Goal: Check status: Check status

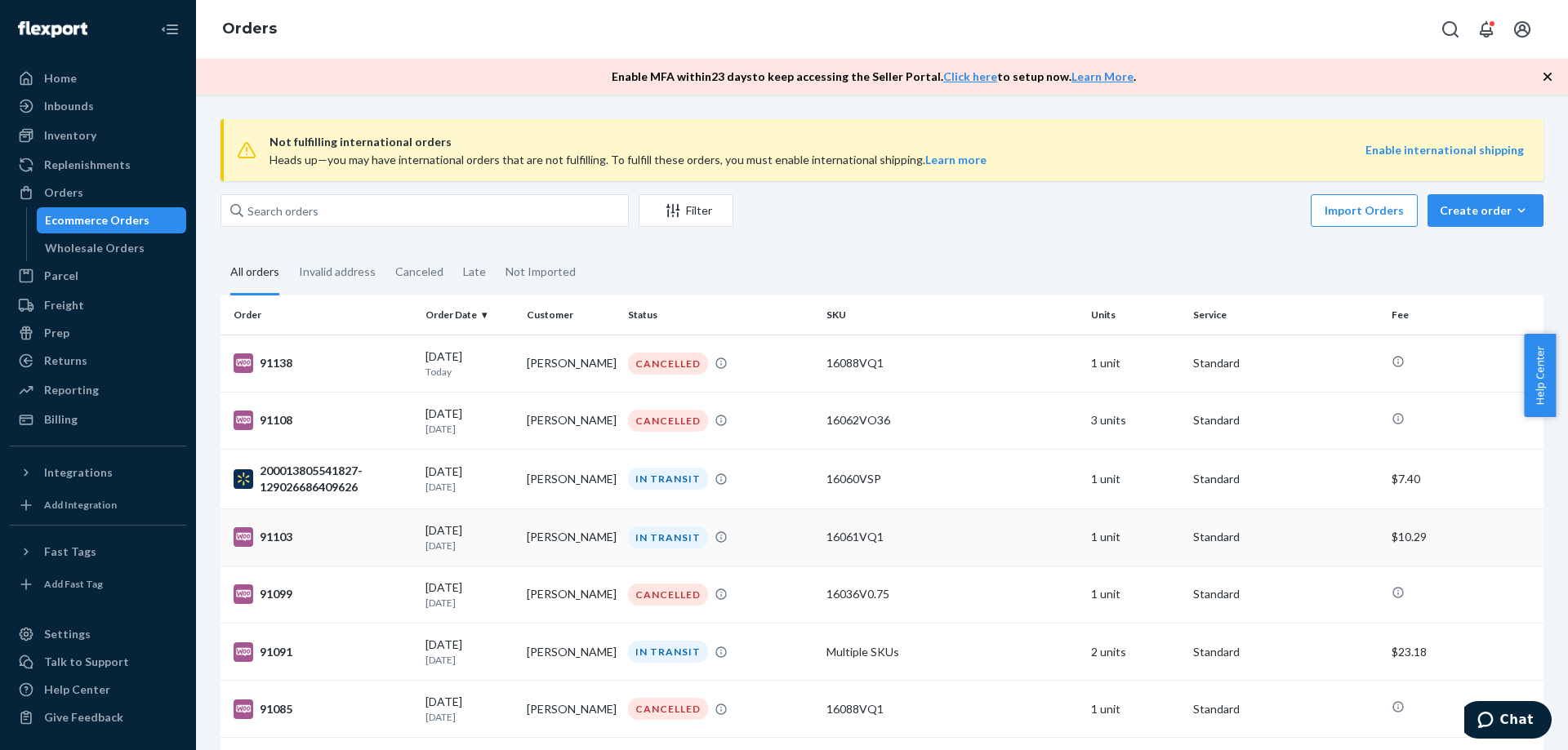
click at [577, 537] on td "[PERSON_NAME]" at bounding box center [571, 537] width 102 height 57
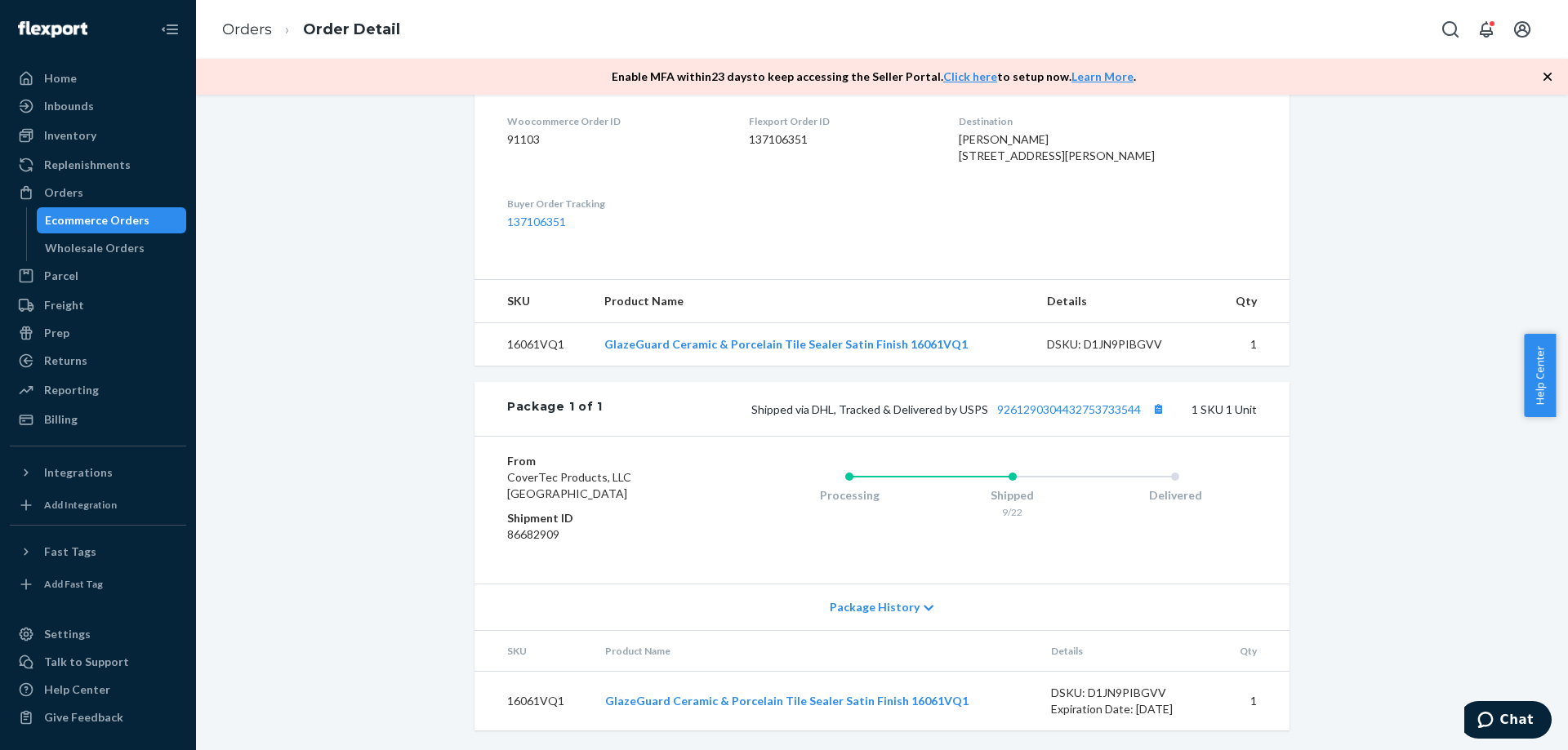
scroll to position [444, 0]
drag, startPoint x: 1142, startPoint y: 418, endPoint x: 989, endPoint y: 412, distance: 153.1
click at [989, 412] on div "Shipped via DHL, Tracked & Delivered by USPS 9261290304432753733544 1 SKU 1 Unit" at bounding box center [929, 409] width 654 height 22
copy link "9261290304432753733544"
click at [56, 190] on div "Orders" at bounding box center [64, 192] width 40 height 16
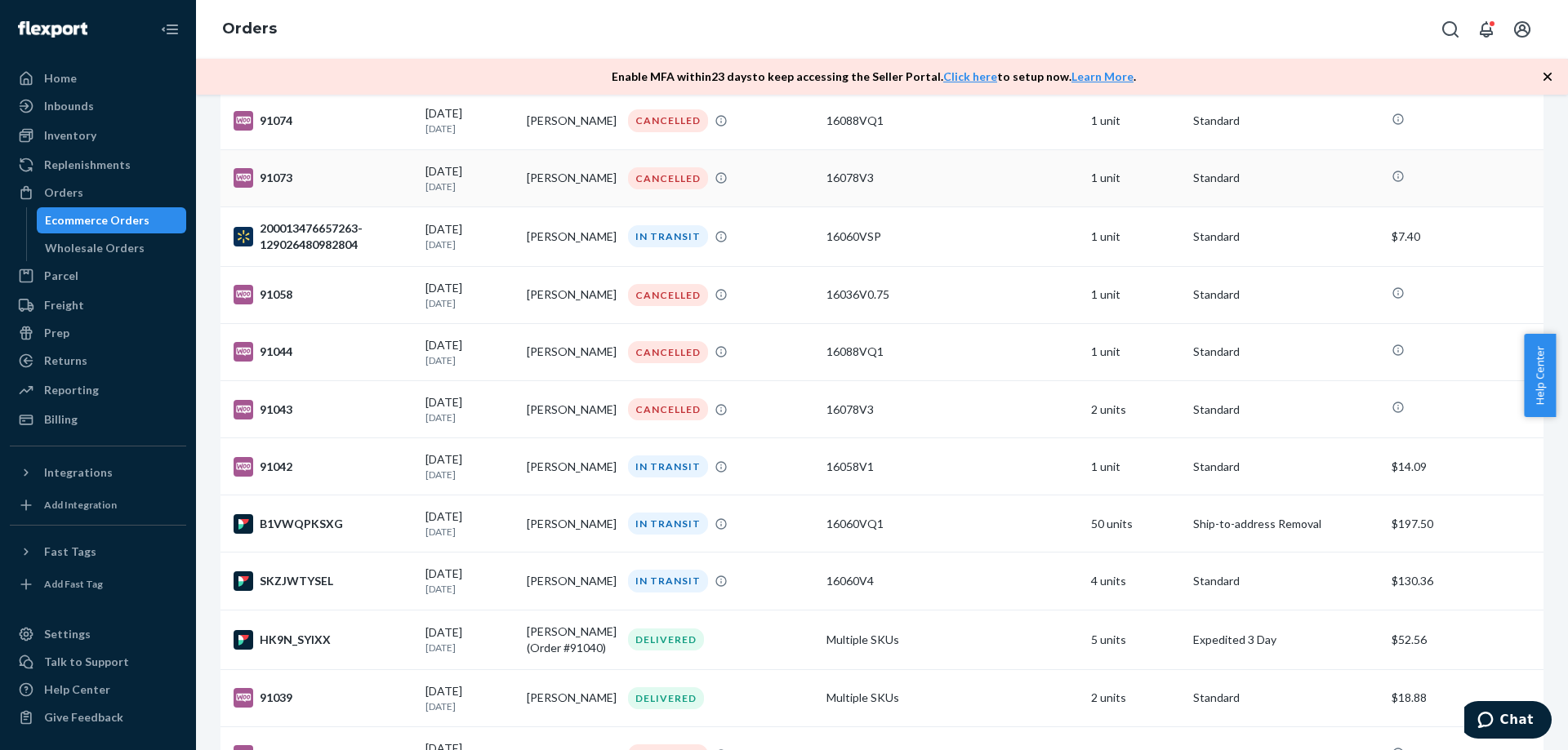
scroll to position [735, 0]
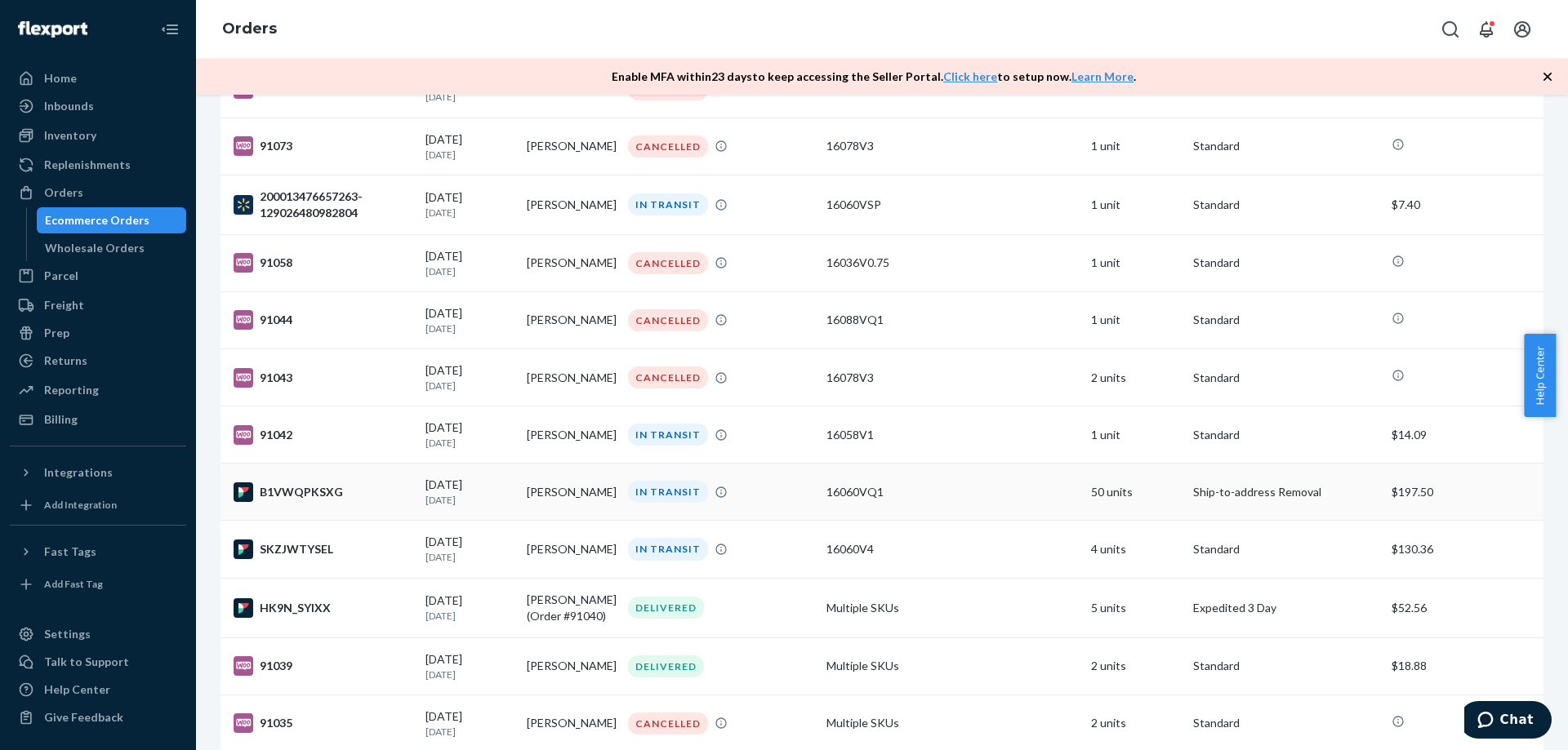
click at [540, 490] on td "[PERSON_NAME]" at bounding box center [571, 492] width 102 height 57
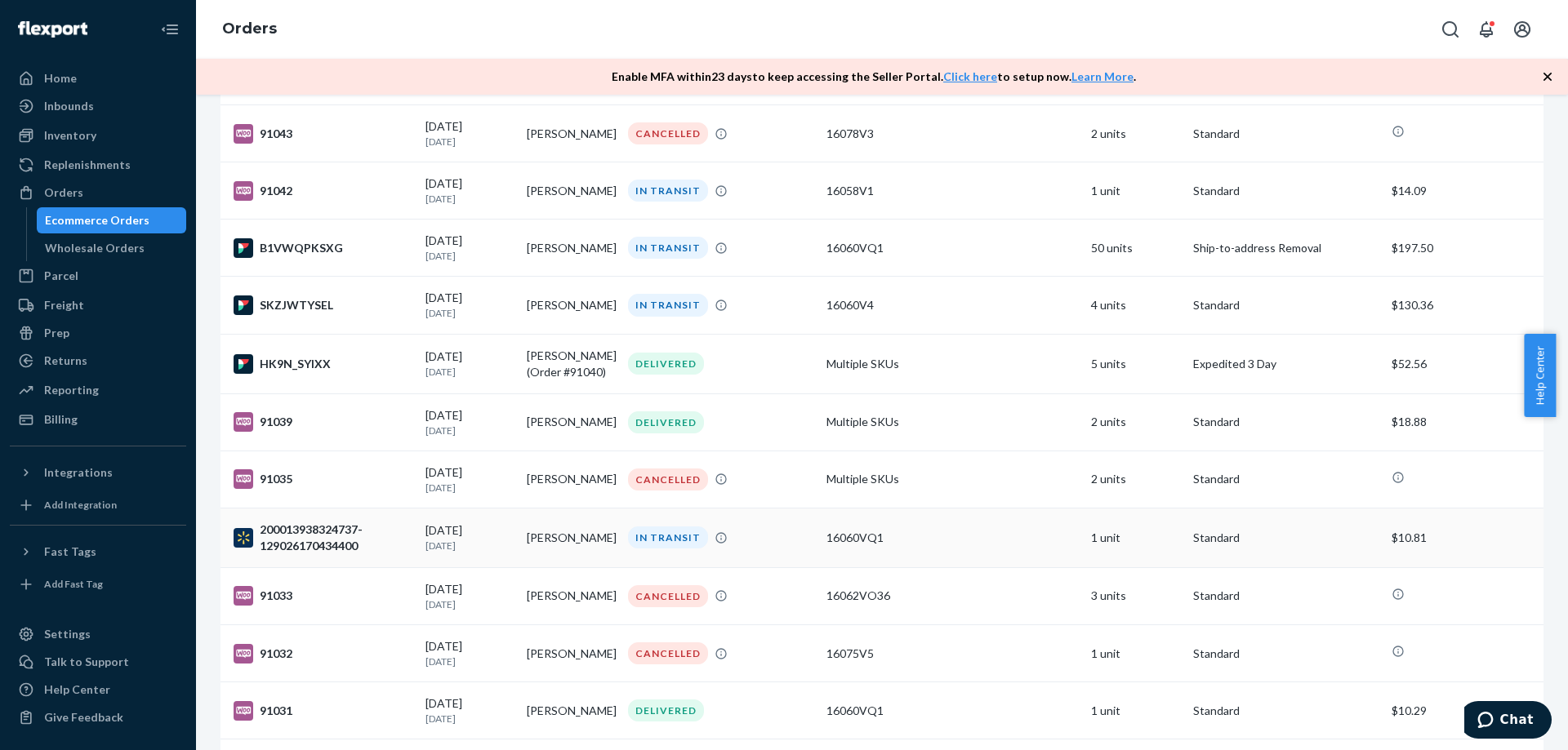
scroll to position [980, 0]
click at [599, 264] on td "[PERSON_NAME]" at bounding box center [571, 247] width 102 height 57
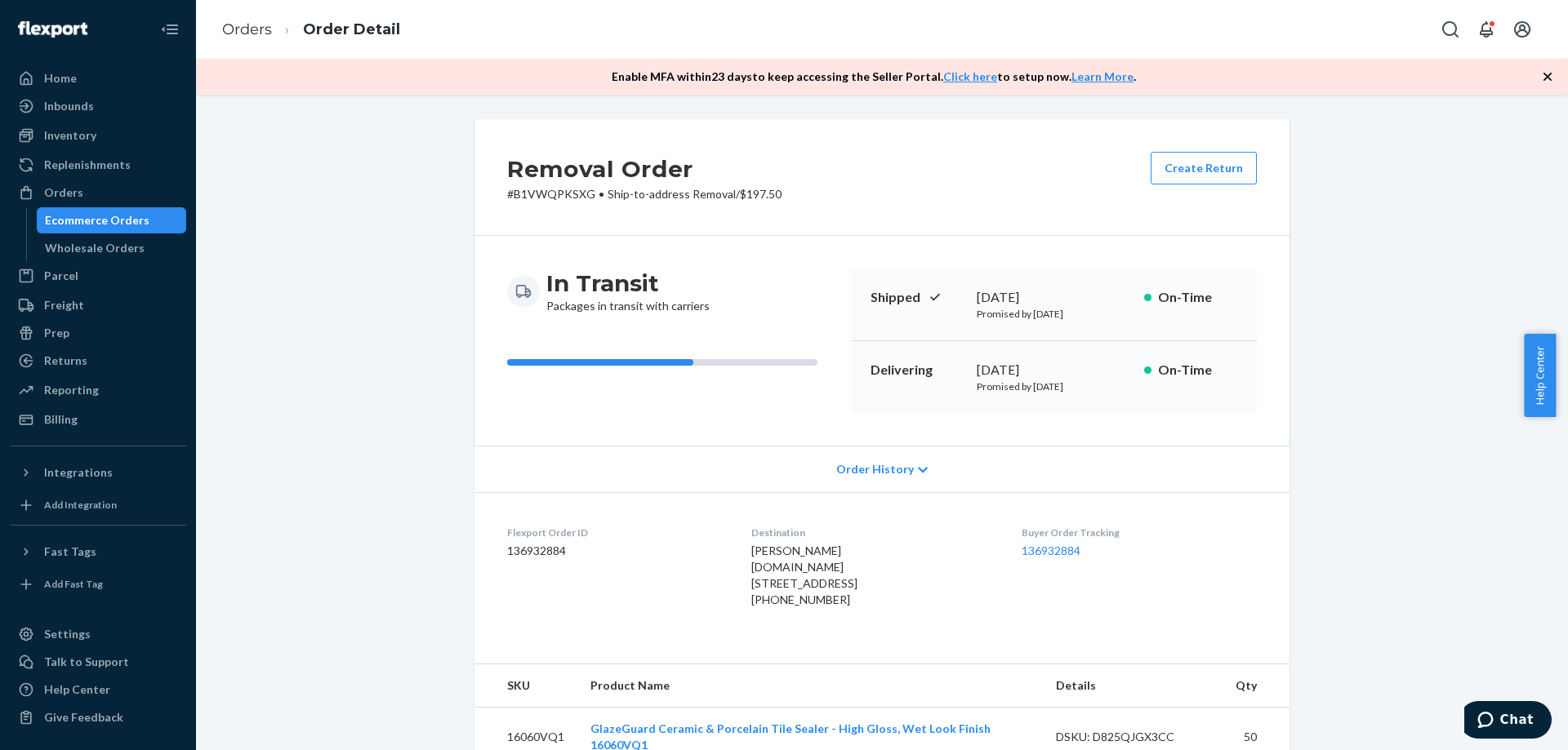
scroll to position [163, 0]
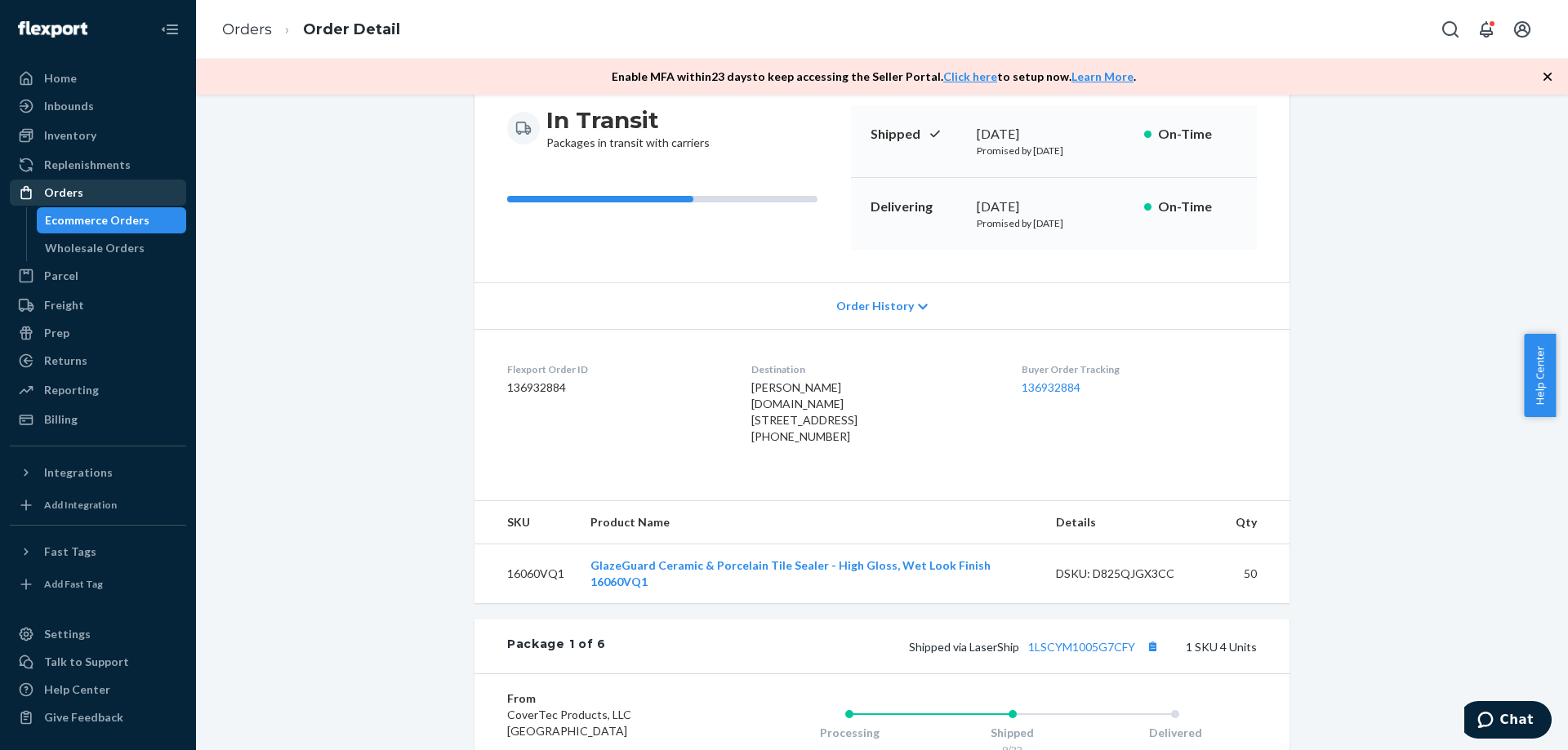
click at [61, 198] on div "Orders" at bounding box center [64, 192] width 40 height 16
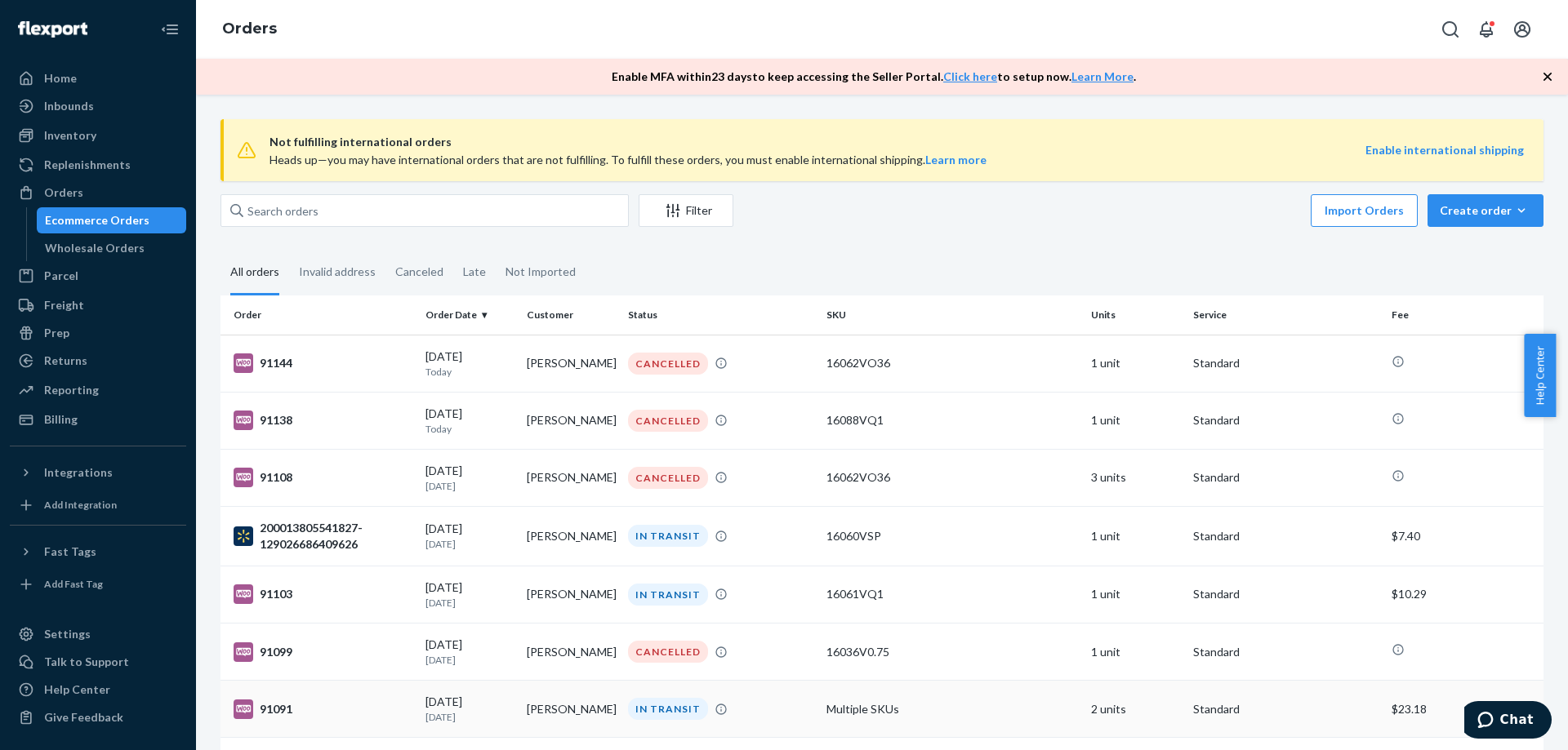
click at [560, 713] on td "[PERSON_NAME]" at bounding box center [571, 710] width 102 height 57
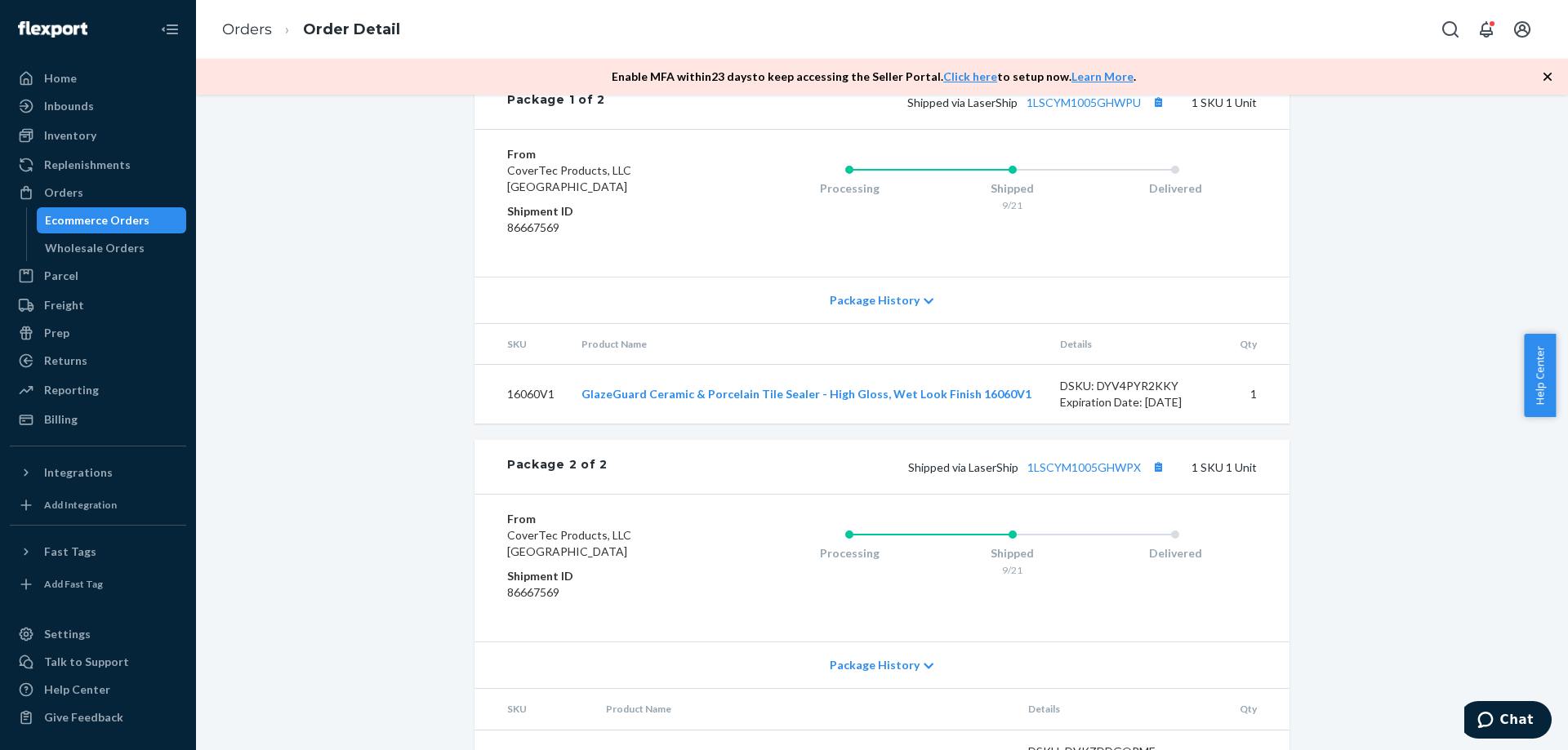
scroll to position [689, 0]
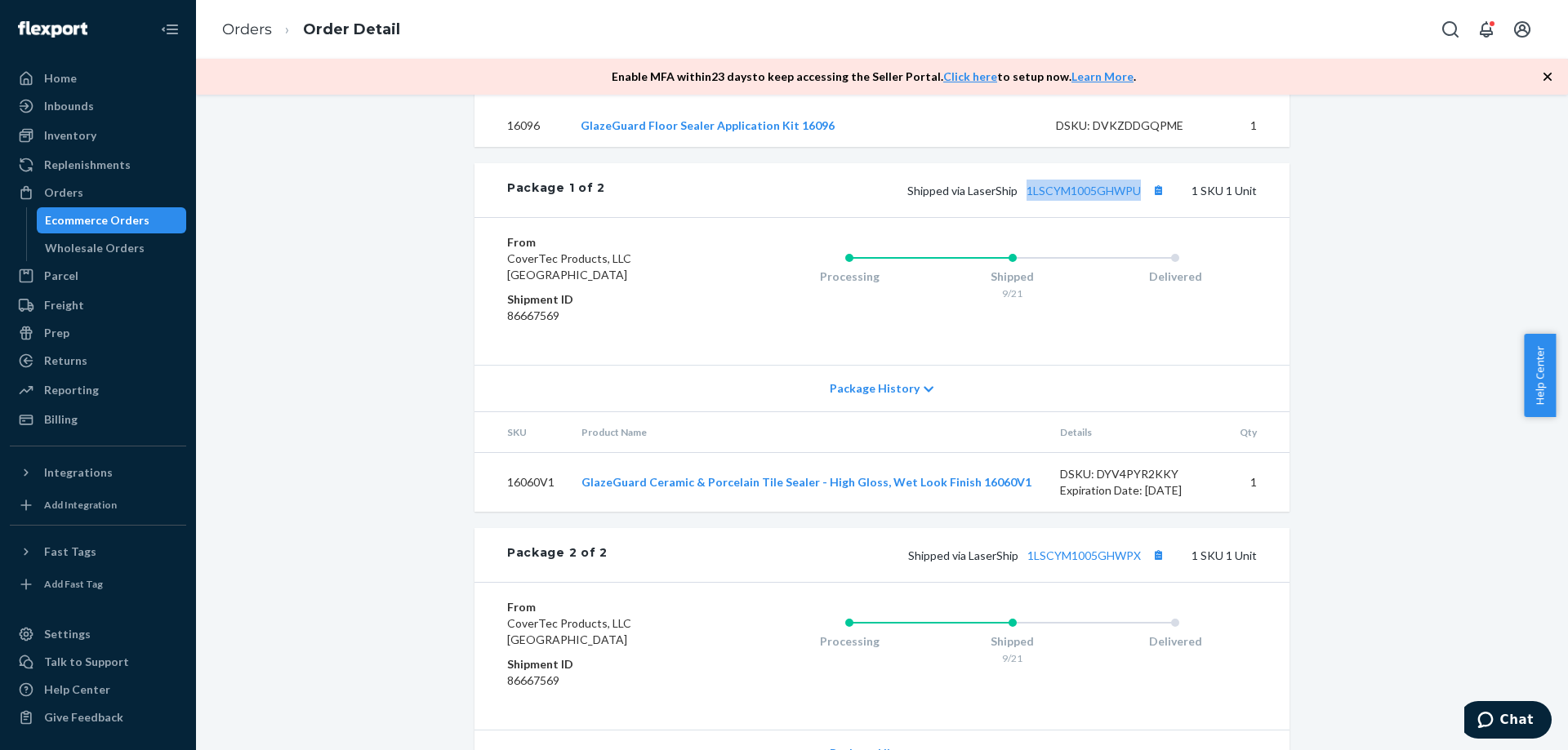
drag, startPoint x: 1130, startPoint y: 215, endPoint x: 1022, endPoint y: 229, distance: 108.9
click at [1022, 217] on div "Package 1 of 2 Shipped via LaserShip 1LSCYM1005GHWPU 1 SKU 1 Unit" at bounding box center [881, 190] width 815 height 54
copy link "1LSCYM1005GHWPU"
drag, startPoint x: 1138, startPoint y: 573, endPoint x: 1023, endPoint y: 578, distance: 115.1
click at [1023, 562] on span "Shipped via LaserShip 1LSCYM1005GHWPX" at bounding box center [1038, 556] width 261 height 14
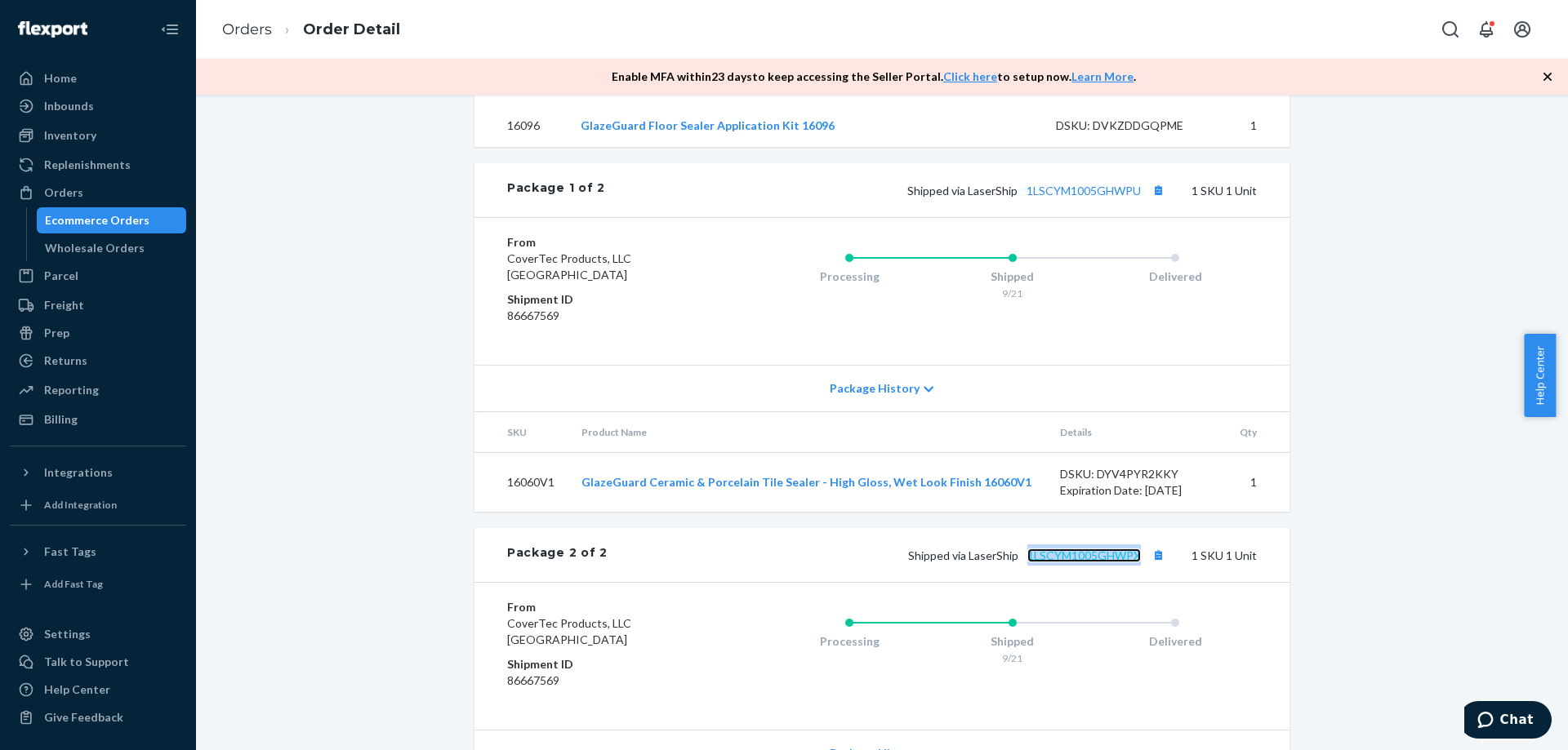
copy link "1LSCYM1005GHWPX"
click at [77, 194] on div "Orders" at bounding box center [64, 192] width 40 height 16
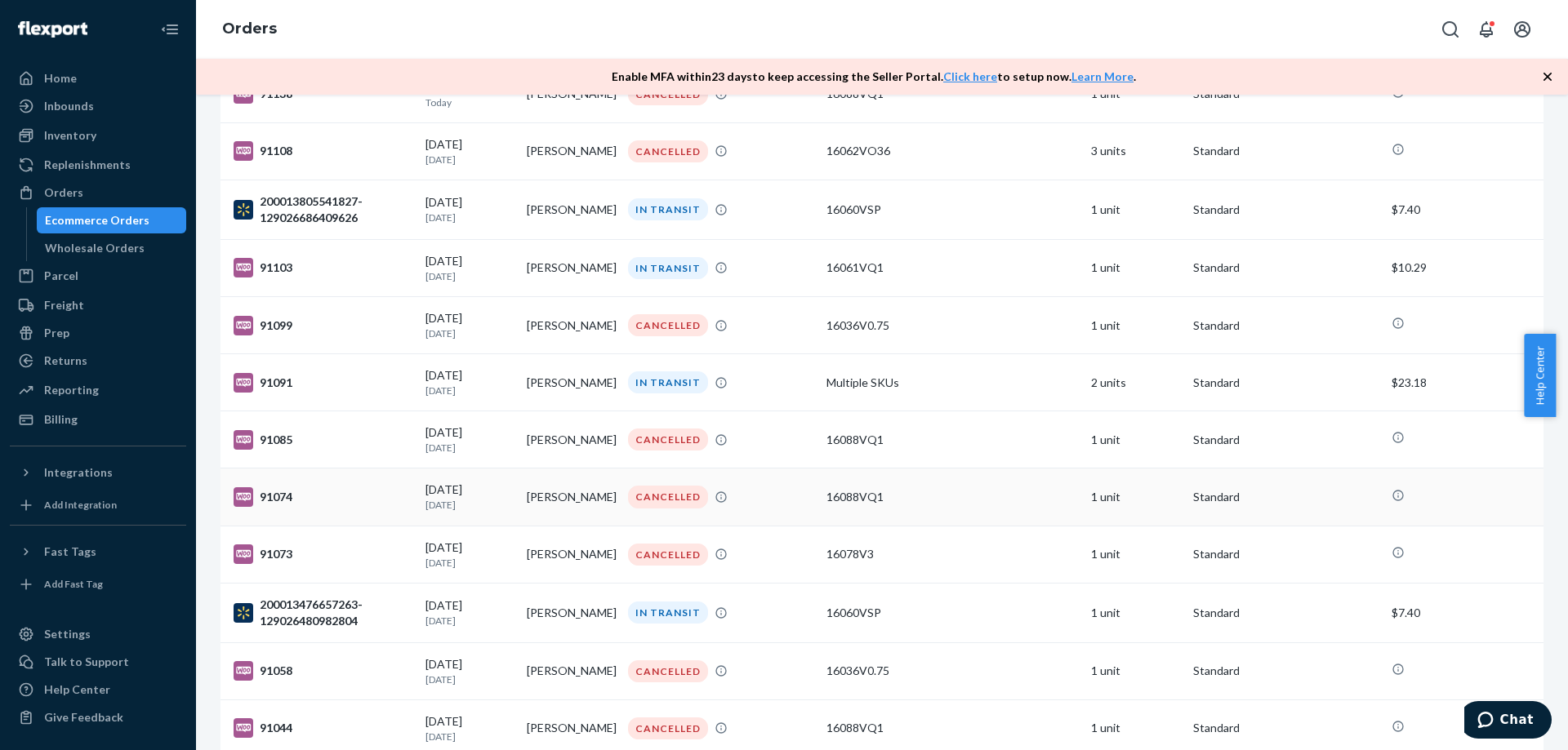
scroll to position [489, 0]
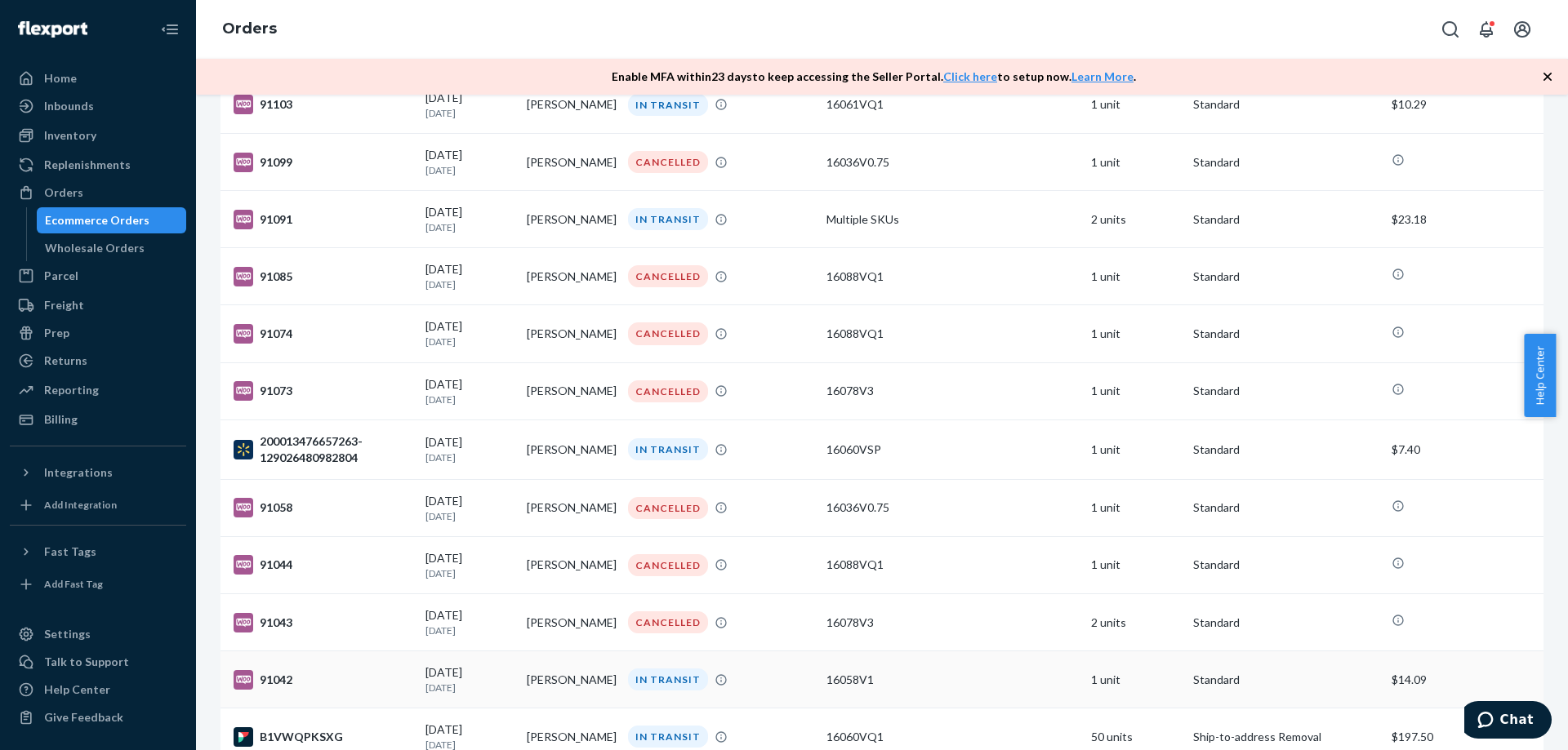
click at [562, 678] on td "[PERSON_NAME]" at bounding box center [571, 679] width 102 height 57
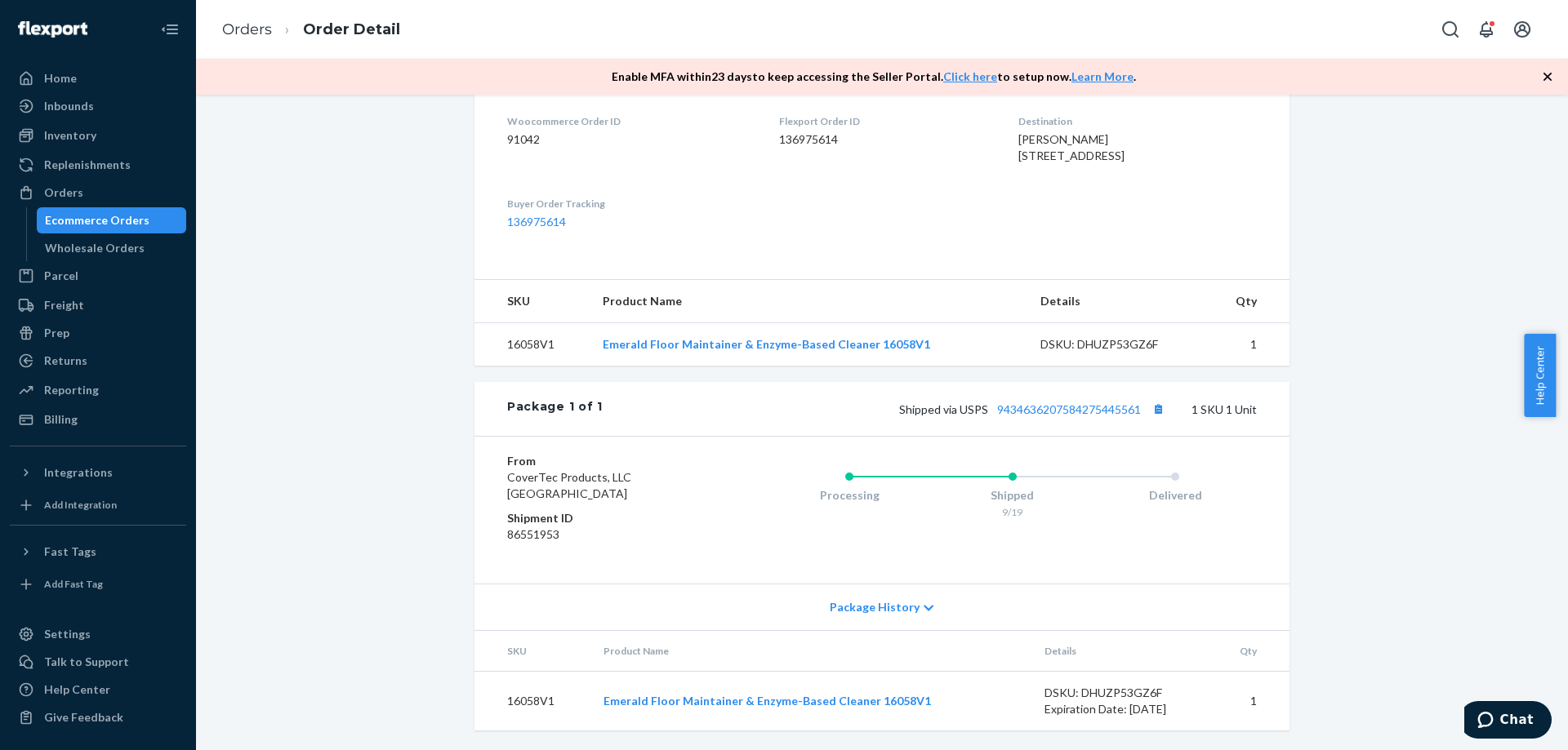
scroll to position [444, 0]
drag, startPoint x: 1137, startPoint y: 414, endPoint x: 990, endPoint y: 423, distance: 147.3
click at [990, 423] on div "Package 1 of 1 Shipped via USPS 9434636207584275445561 1 SKU 1 Unit" at bounding box center [881, 409] width 815 height 54
copy link "9434636207584275445561"
click at [72, 197] on div "Orders" at bounding box center [64, 192] width 40 height 16
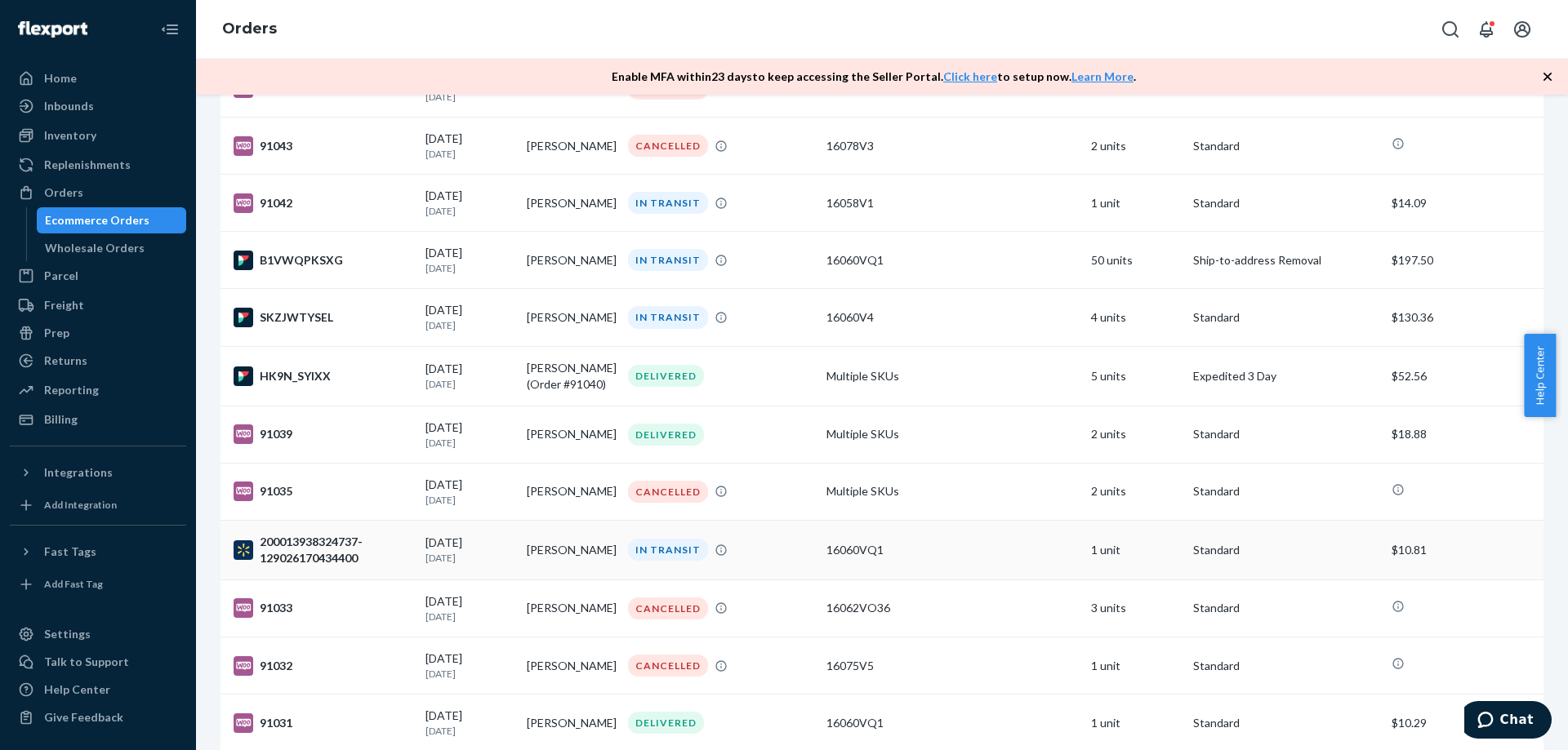
scroll to position [1128, 0]
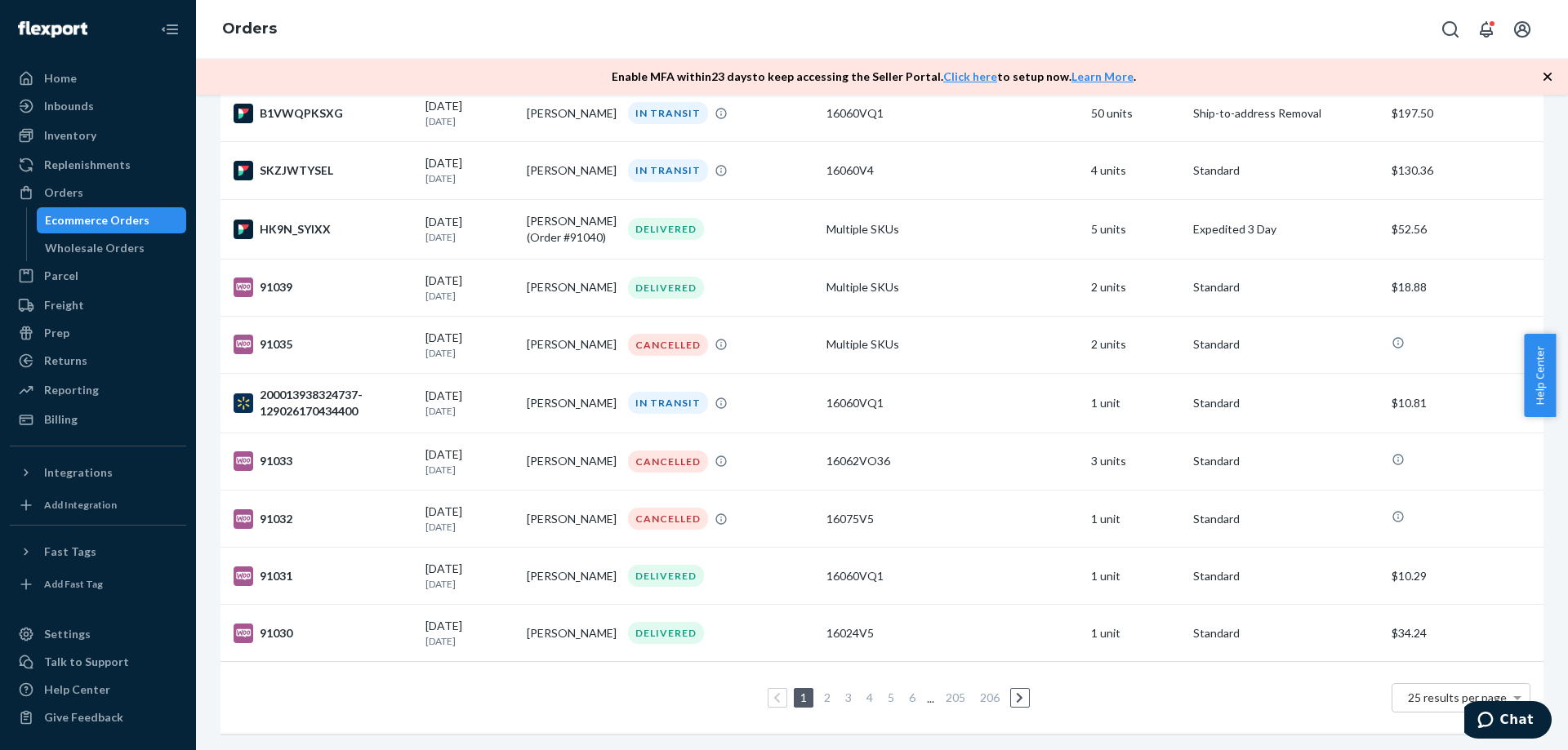
click at [823, 691] on link "2" at bounding box center [827, 698] width 13 height 14
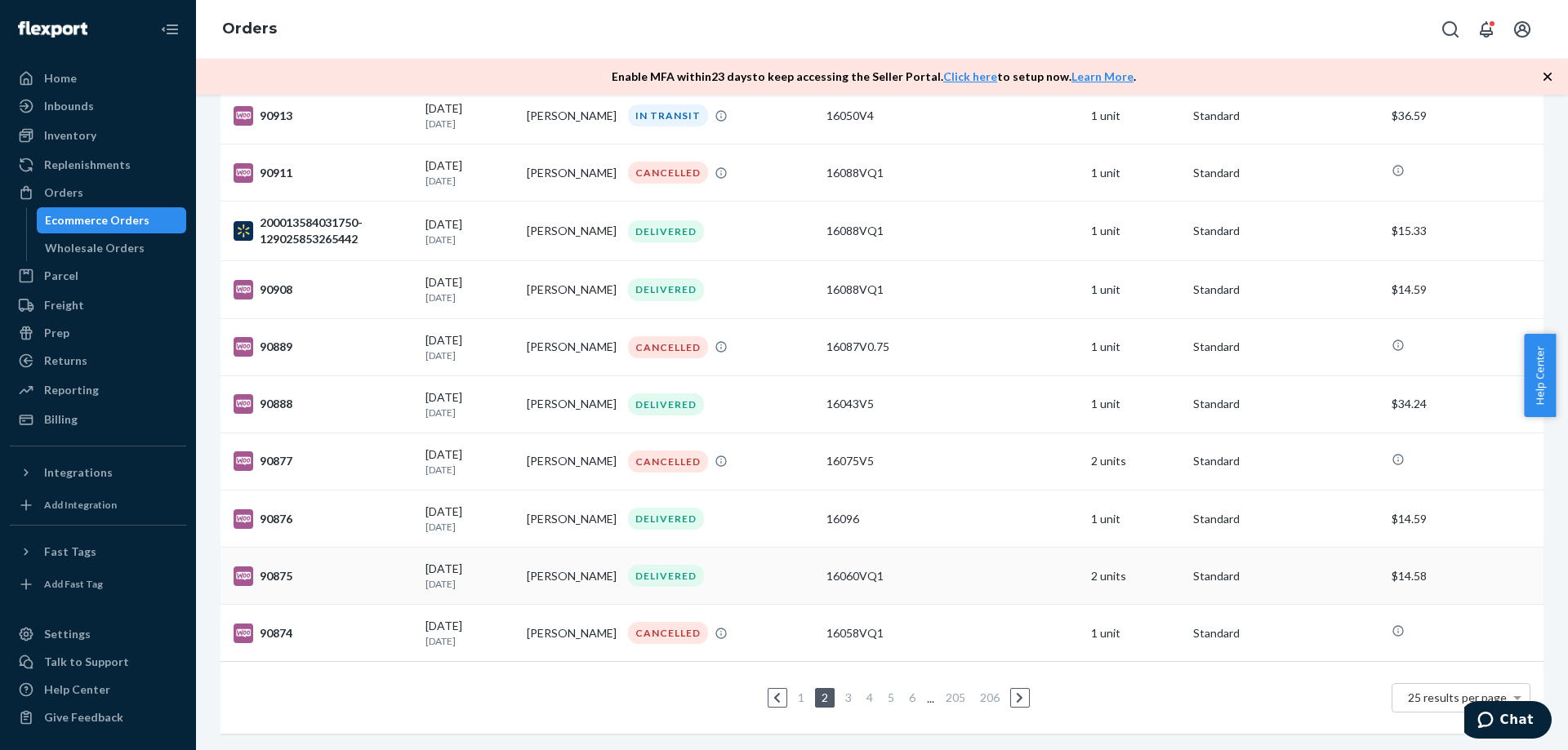
scroll to position [1145, 0]
click at [795, 691] on link "1" at bounding box center [800, 698] width 13 height 14
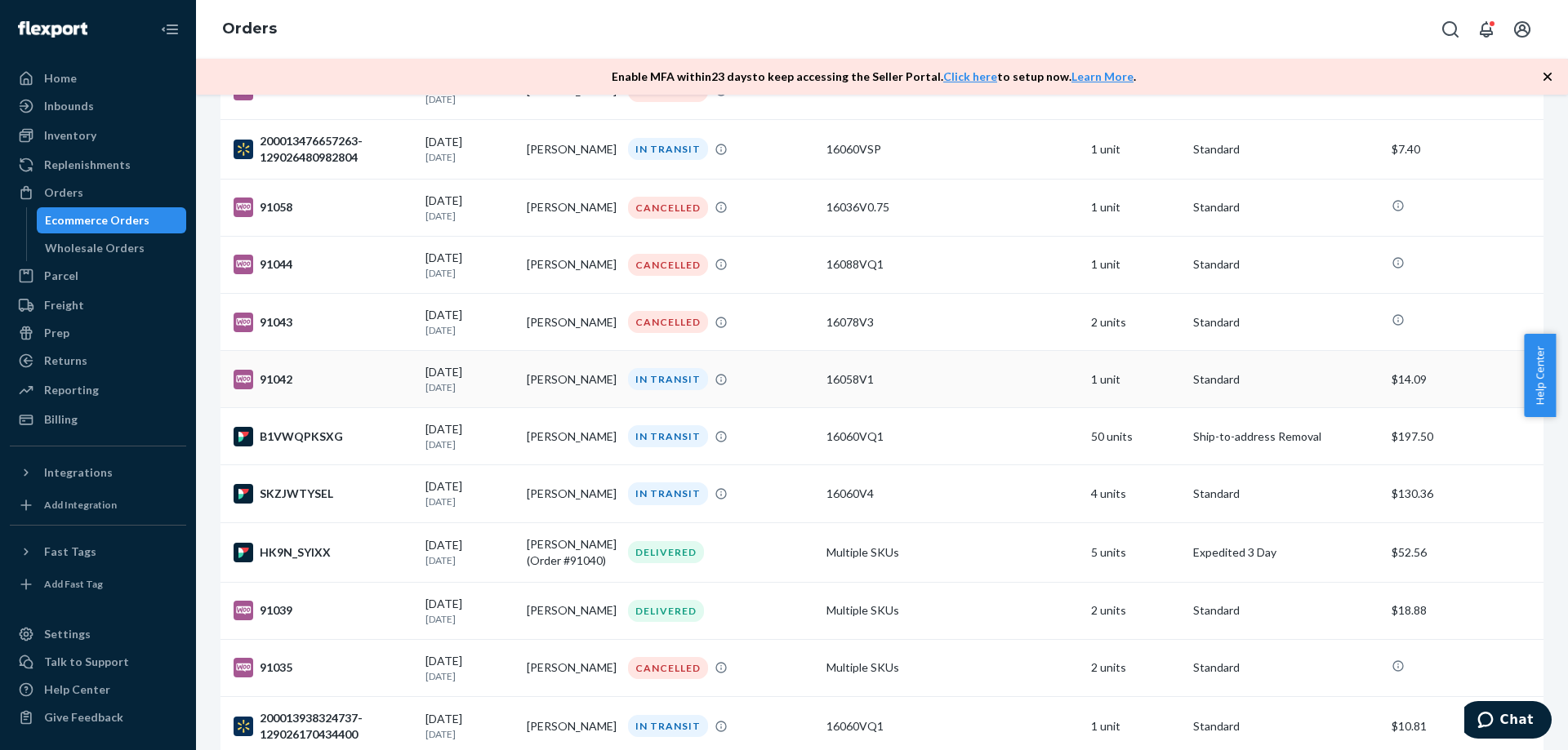
scroll to position [816, 0]
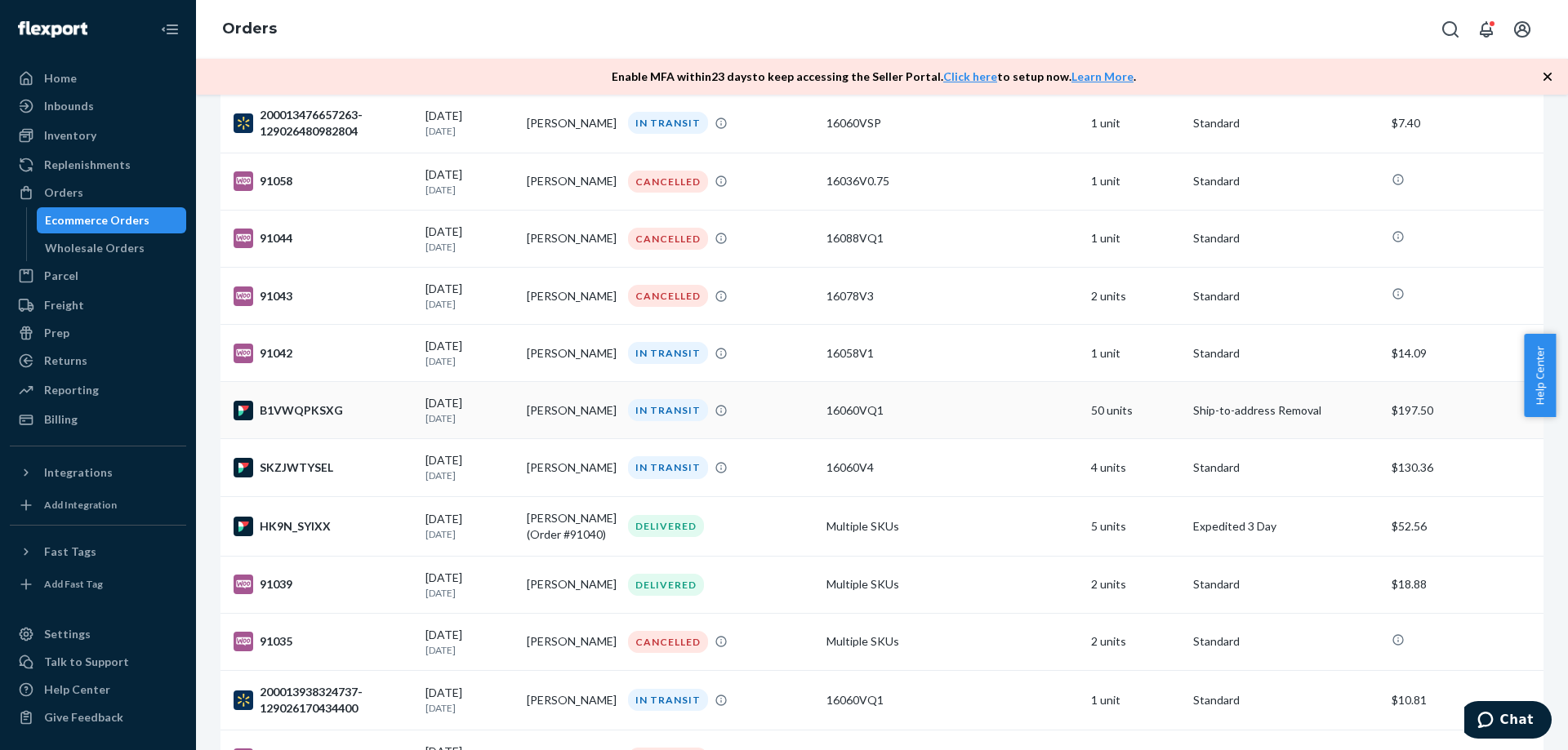
click at [561, 415] on td "[PERSON_NAME]" at bounding box center [571, 410] width 102 height 57
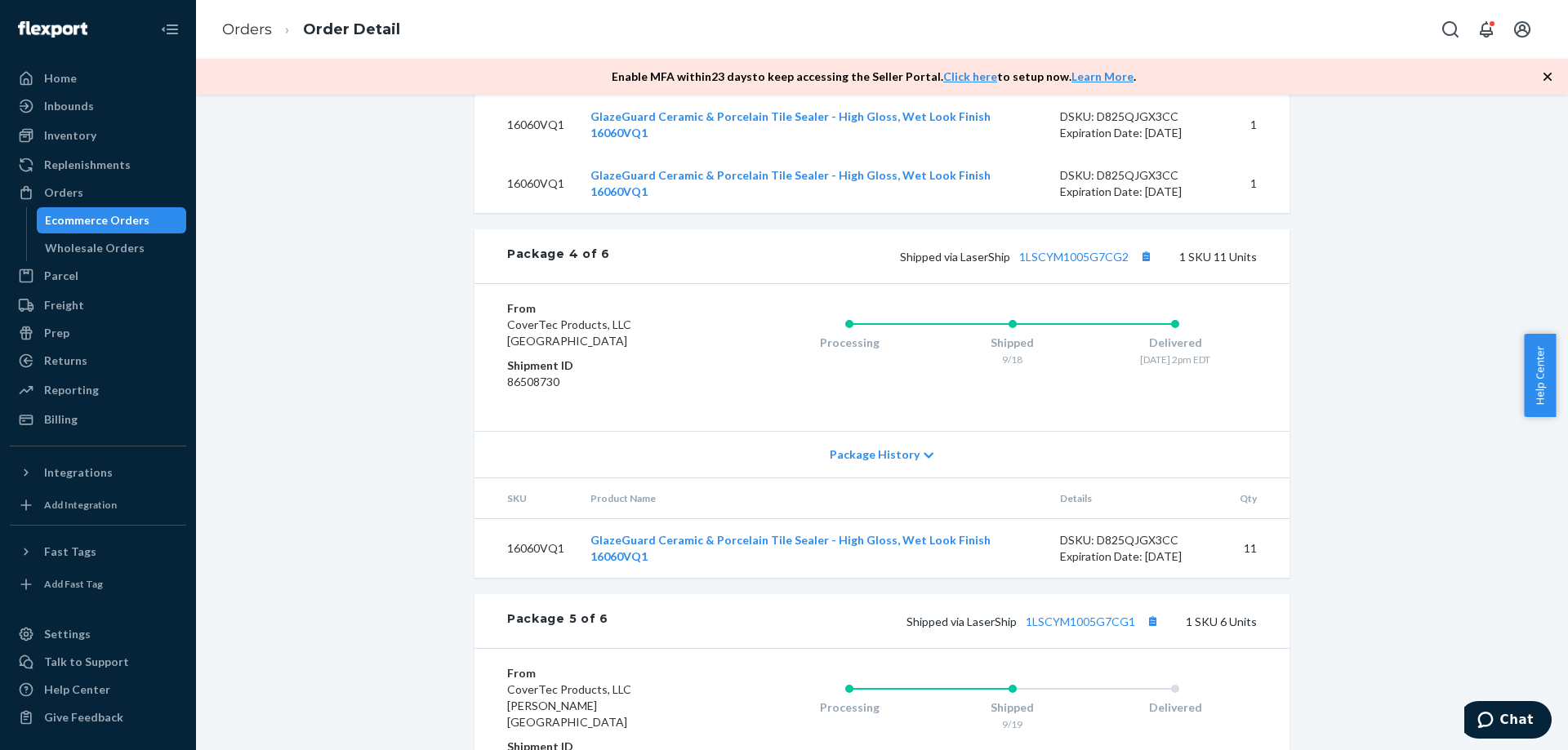
scroll to position [1878, 0]
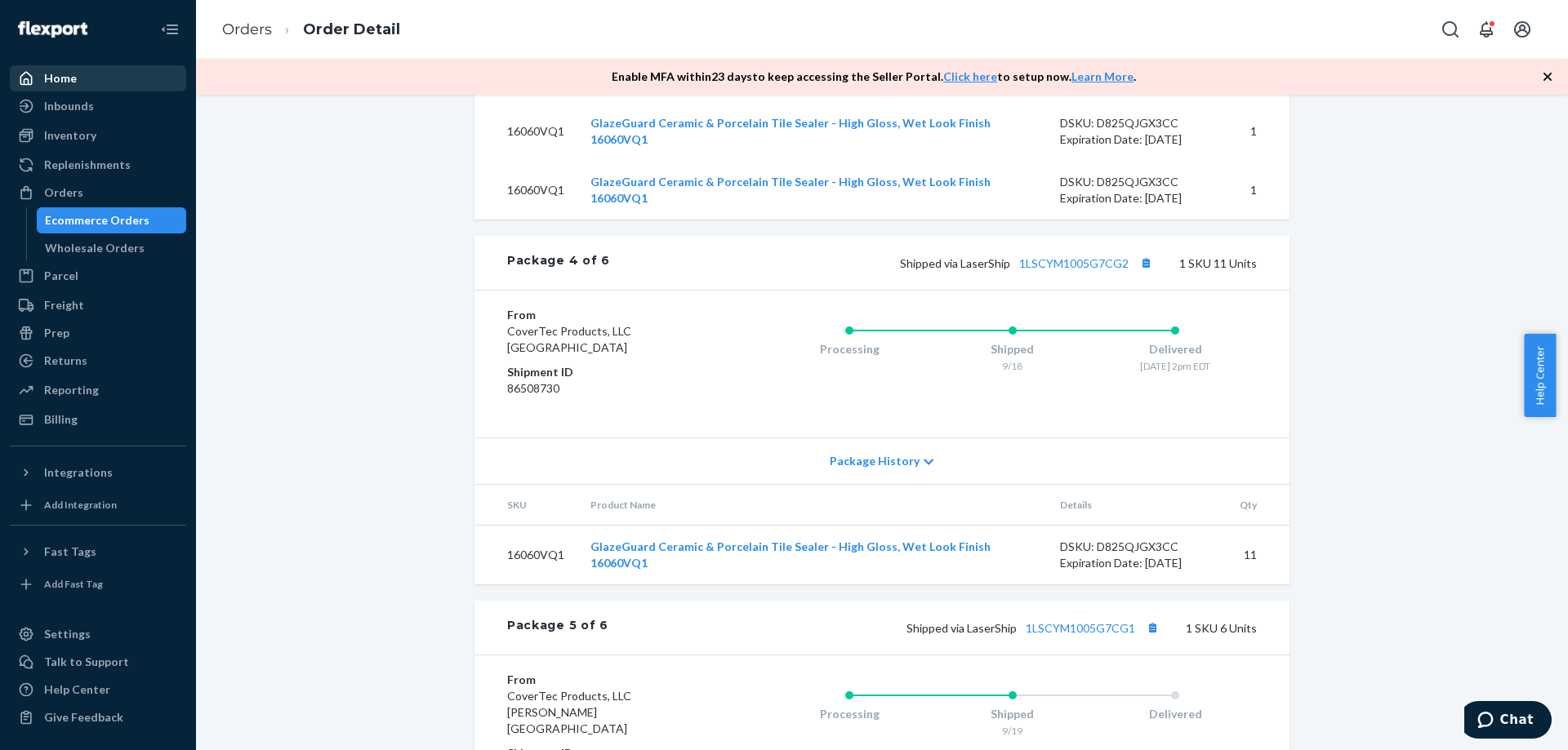
click at [63, 83] on div "Home" at bounding box center [60, 78] width 33 height 16
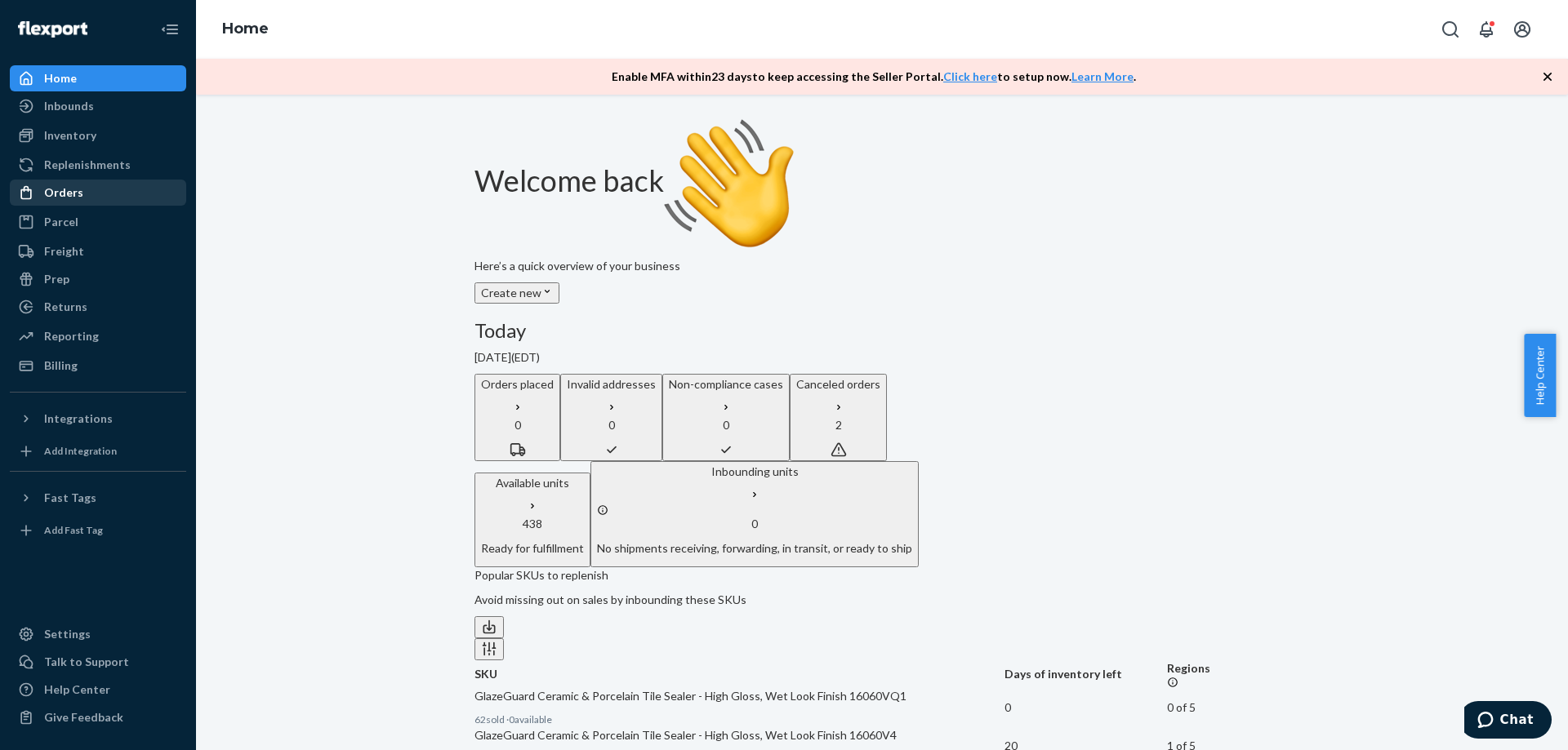
click at [50, 199] on div "Orders" at bounding box center [64, 192] width 40 height 16
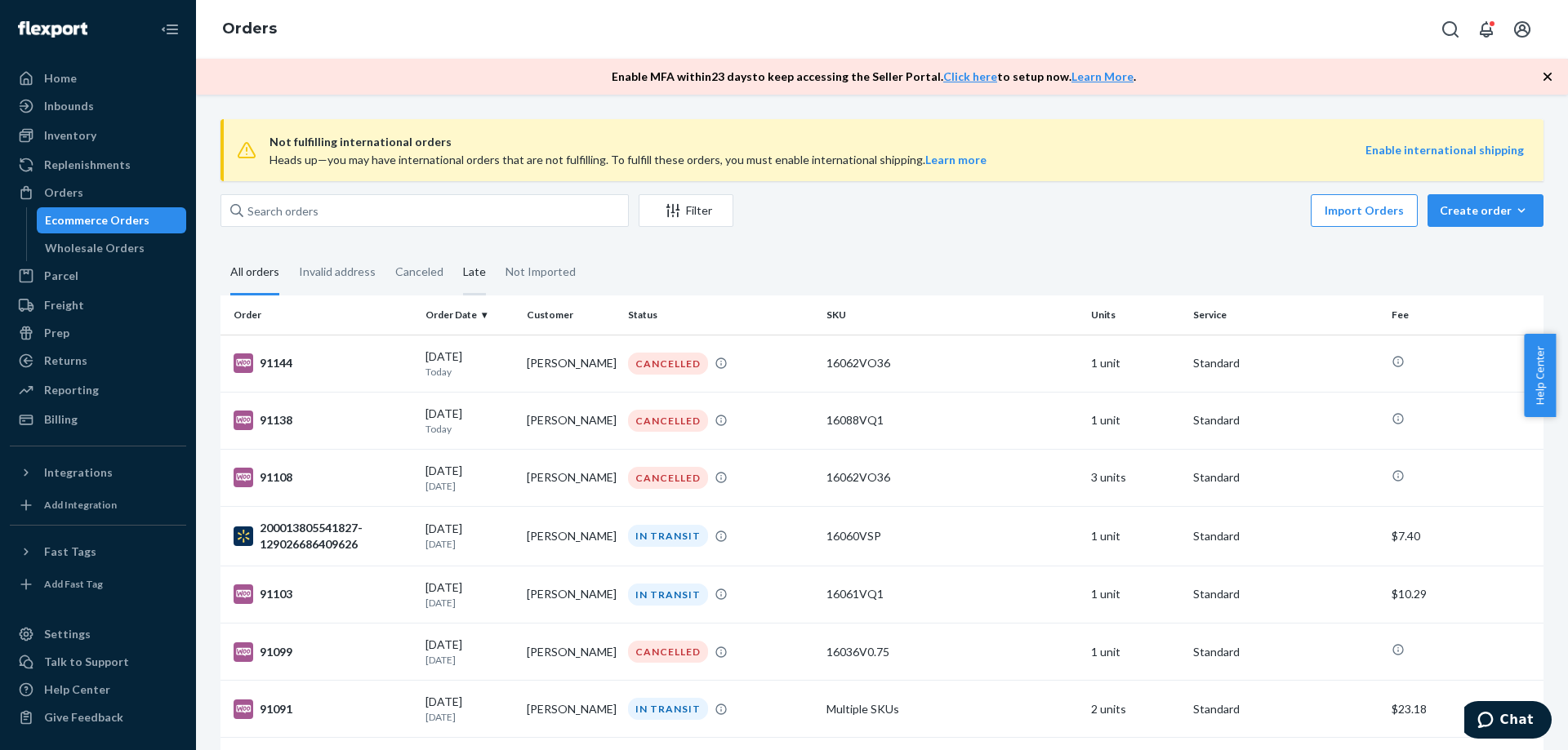
click at [467, 271] on div "Late" at bounding box center [474, 273] width 23 height 45
click at [454, 250] on input "Late" at bounding box center [454, 250] width 0 height 0
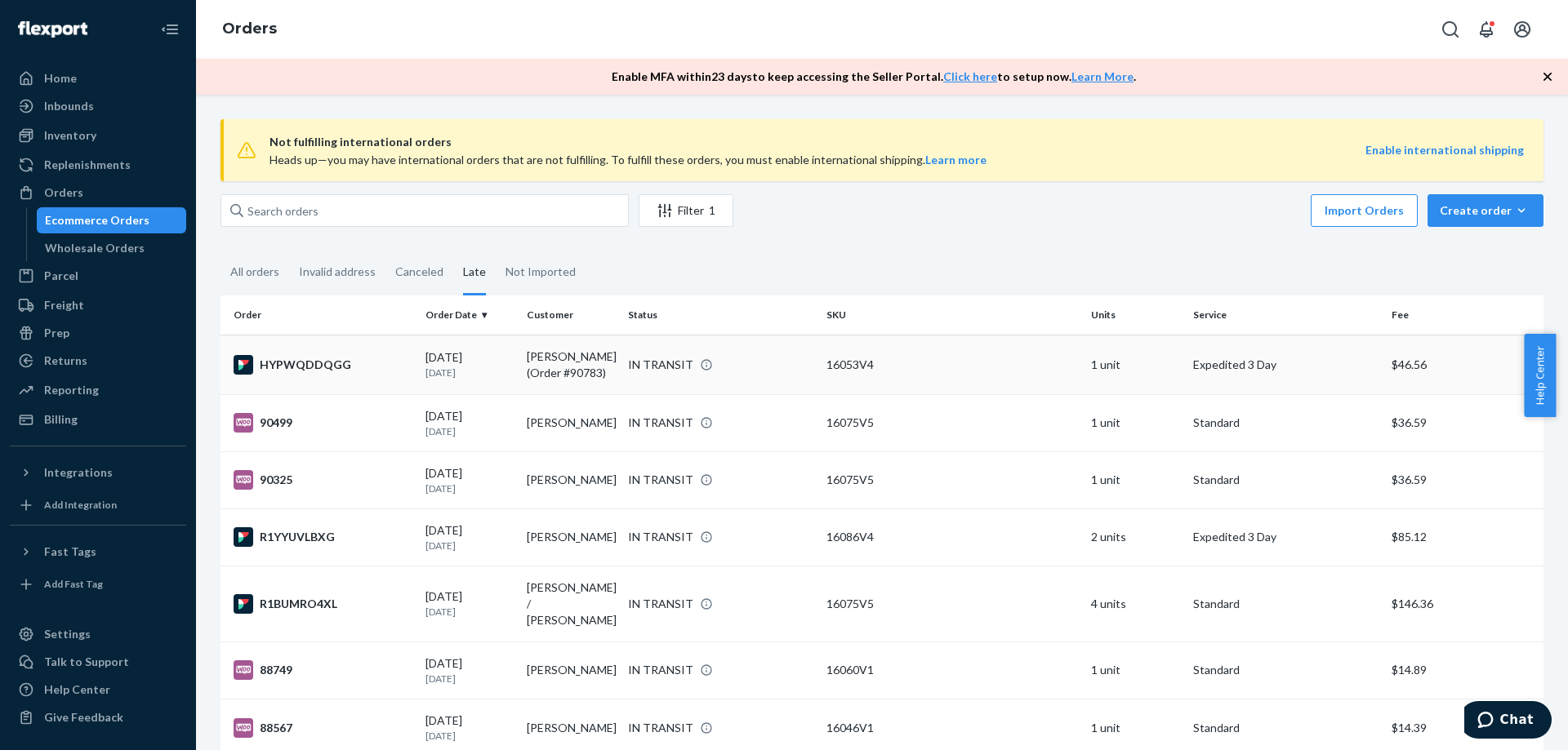
click at [578, 367] on td "[PERSON_NAME] (Order #90783)" at bounding box center [571, 364] width 102 height 59
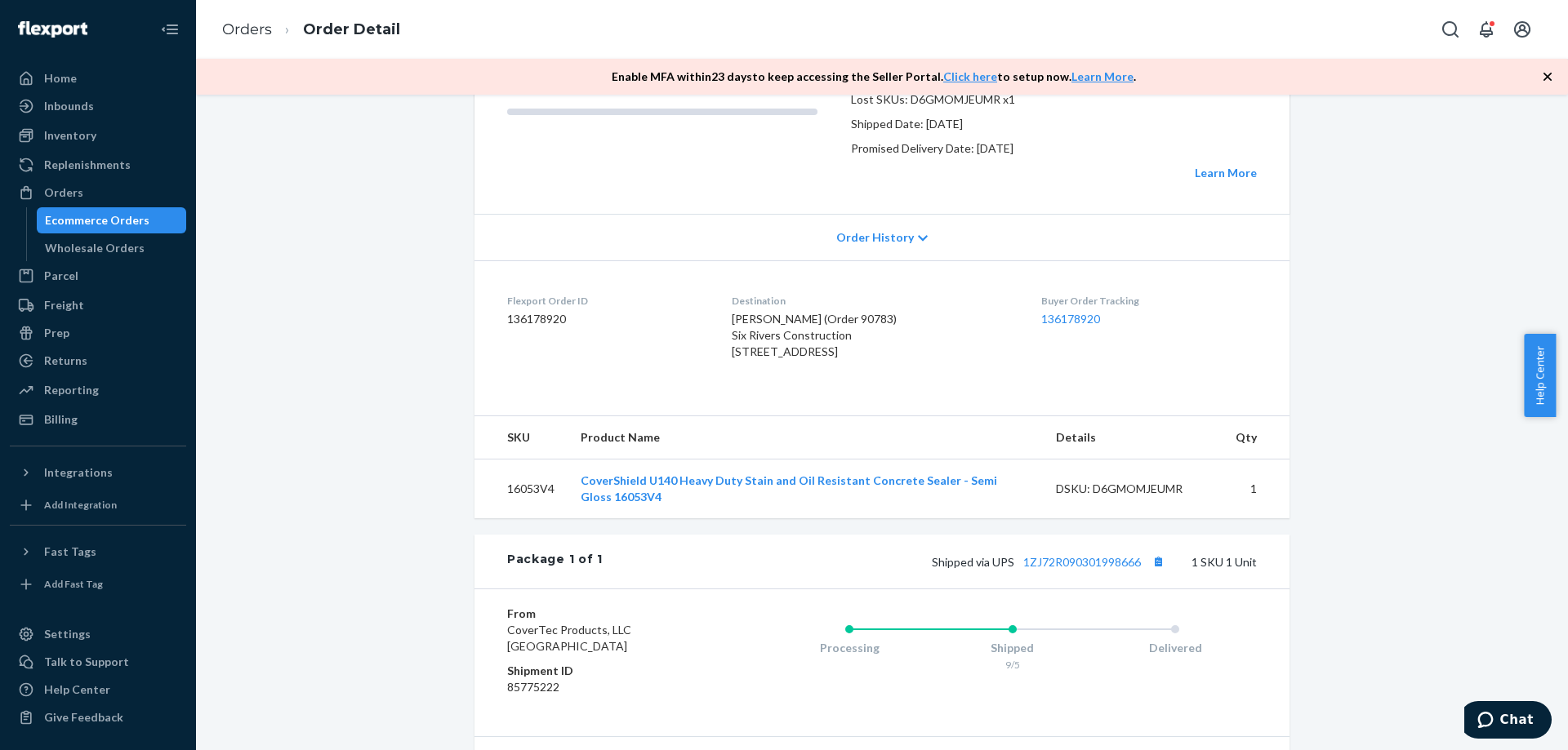
scroll to position [241, 0]
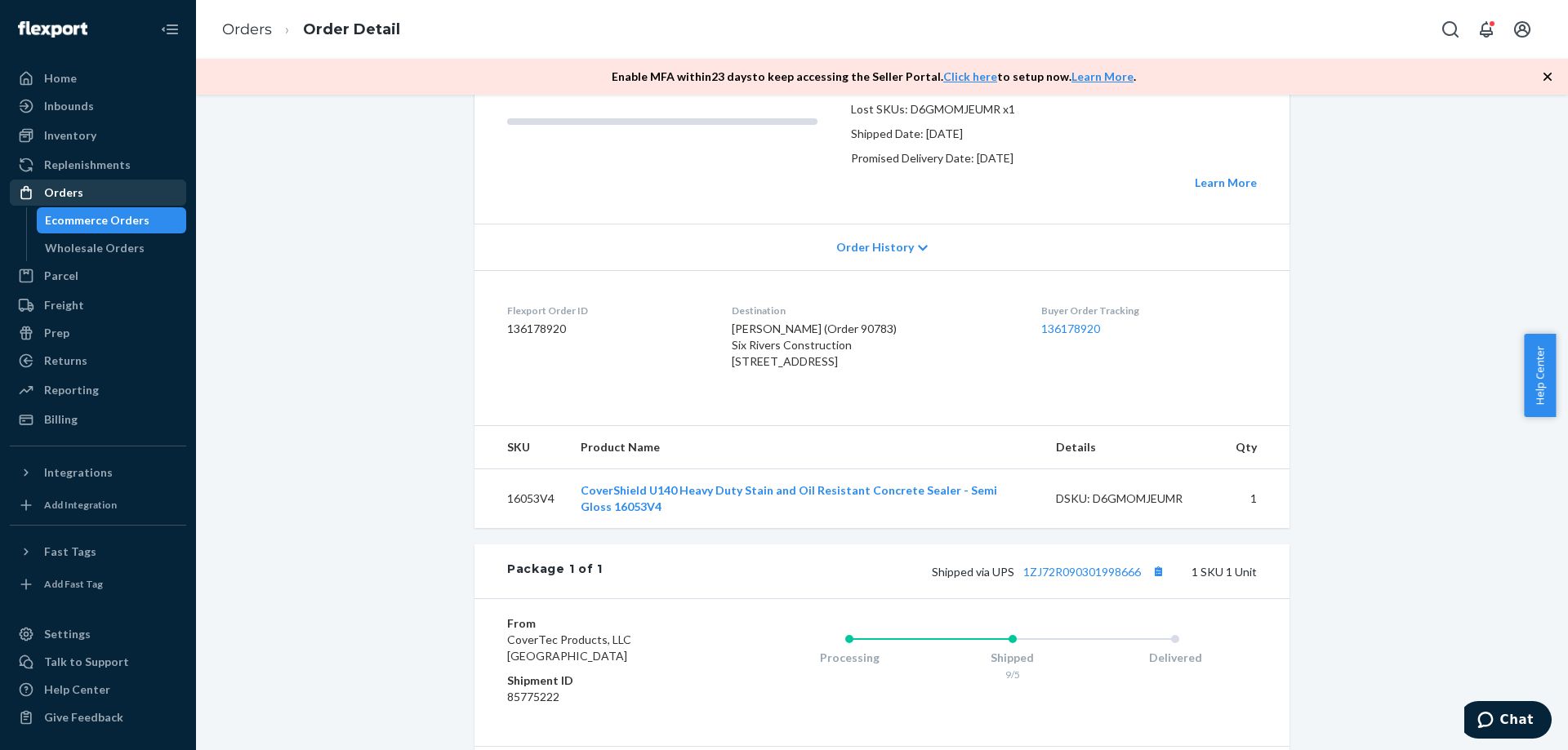
click at [74, 193] on div "Orders" at bounding box center [64, 192] width 40 height 16
